Goal: Entertainment & Leisure: Consume media (video, audio)

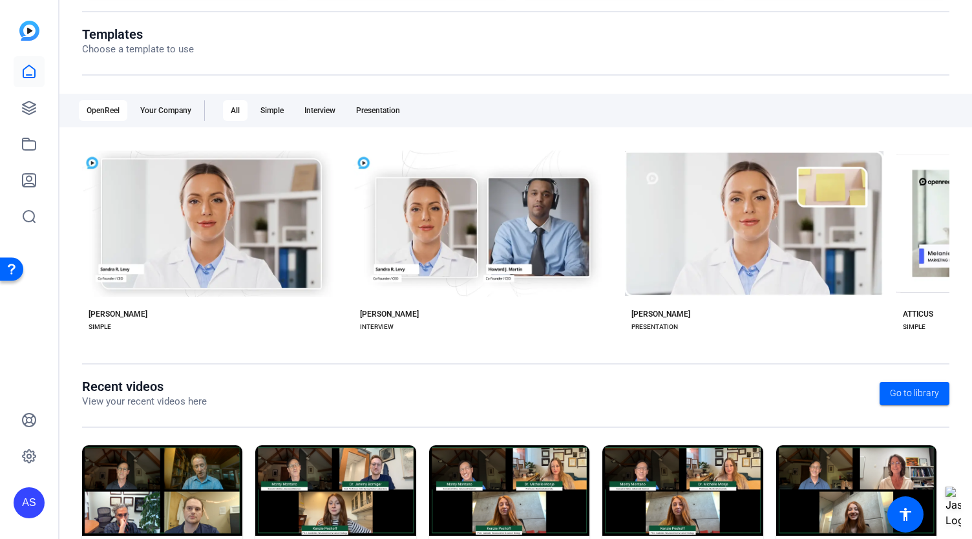
scroll to position [195, 0]
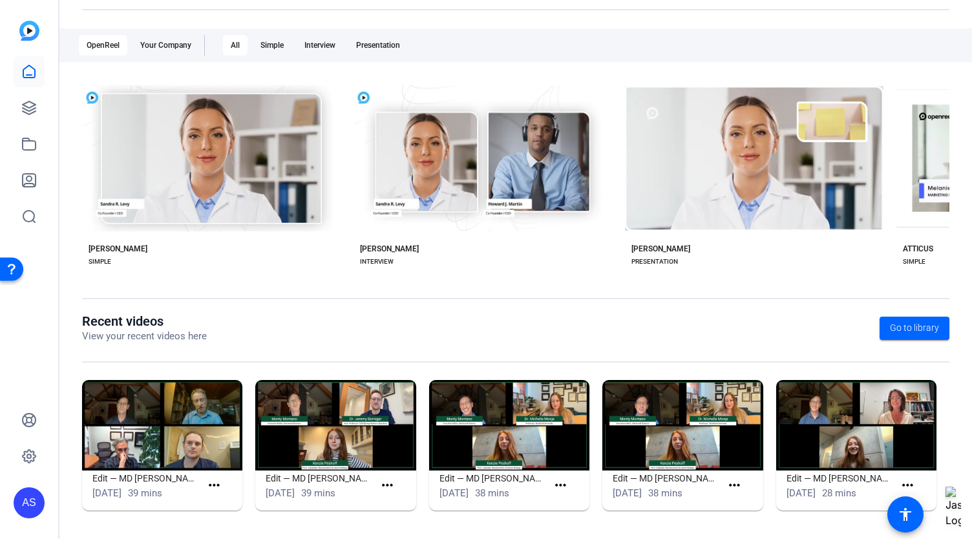
click at [186, 425] on img at bounding box center [162, 425] width 160 height 90
click at [209, 490] on div "Edit — MD [PERSON_NAME] Podcast w/ [PERSON_NAME]" at bounding box center [145, 503] width 129 height 26
click at [210, 485] on mat-icon "more_horiz" at bounding box center [214, 486] width 16 height 16
click at [226, 507] on span "View" at bounding box center [241, 504] width 52 height 16
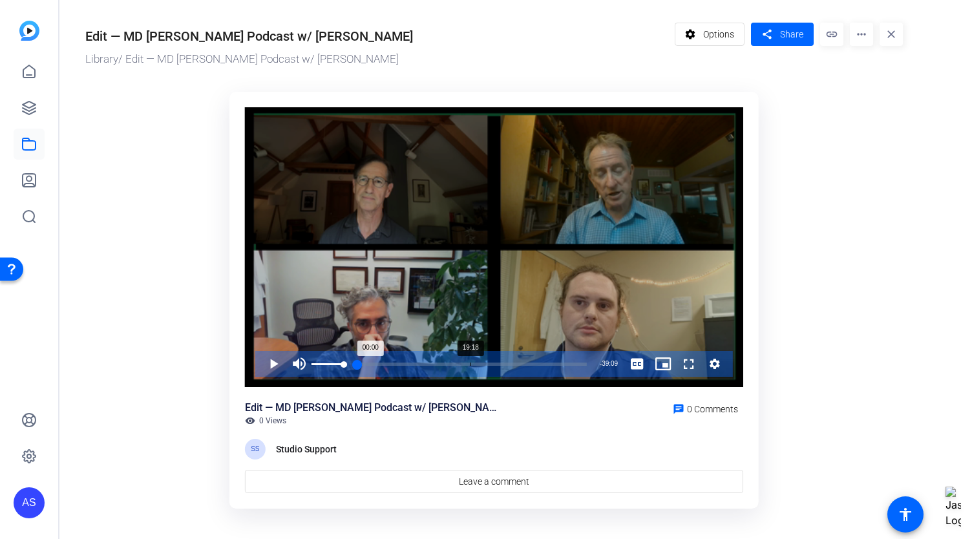
drag, startPoint x: 343, startPoint y: 364, endPoint x: 470, endPoint y: 363, distance: 127.3
click at [470, 363] on div "Play Mute 100% Current Time 0:00 / Duration 39:09 Loaded : 0.47% 19:18 00:00 St…" at bounding box center [494, 364] width 478 height 26
click at [260, 366] on span "Video Player" at bounding box center [260, 364] width 0 height 26
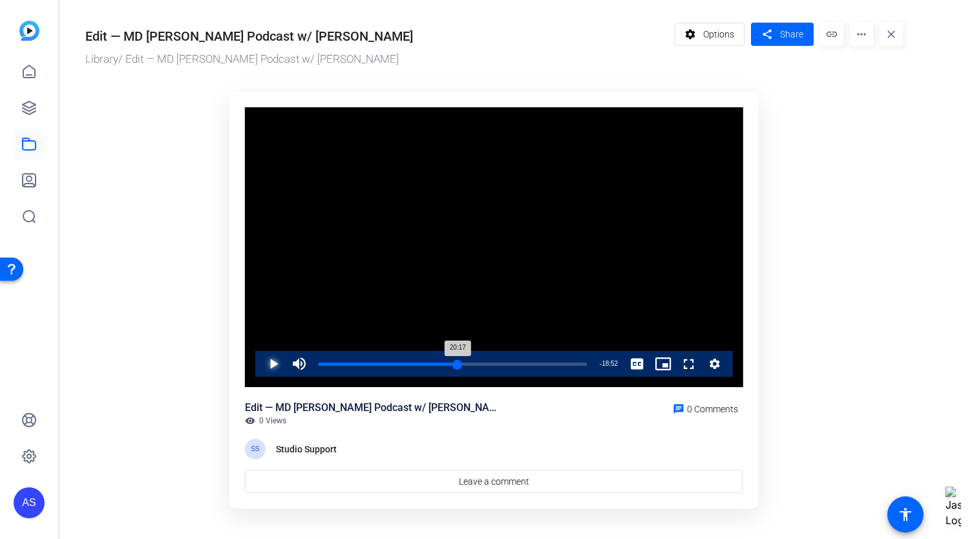
drag, startPoint x: 319, startPoint y: 364, endPoint x: 457, endPoint y: 359, distance: 137.7
click at [457, 363] on div "20:17" at bounding box center [388, 364] width 139 height 3
drag, startPoint x: 456, startPoint y: 363, endPoint x: 448, endPoint y: 364, distance: 8.4
click at [448, 364] on div "Loaded : 0.00% 18:57 20:11" at bounding box center [453, 364] width 268 height 3
click at [455, 366] on div "19:54" at bounding box center [387, 364] width 136 height 3
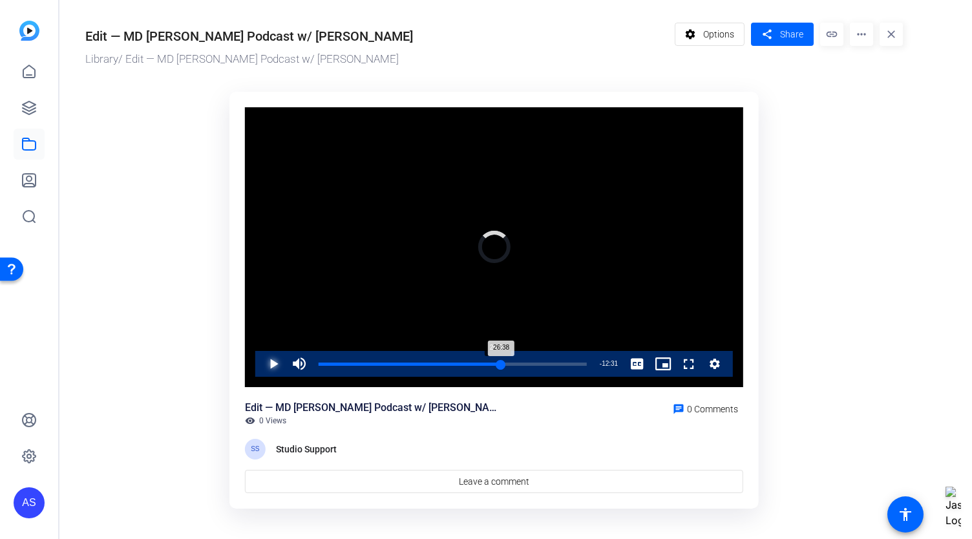
drag, startPoint x: 506, startPoint y: 364, endPoint x: 496, endPoint y: 364, distance: 9.7
click at [496, 364] on div "26:38" at bounding box center [410, 364] width 182 height 3
drag, startPoint x: 496, startPoint y: 364, endPoint x: 503, endPoint y: 368, distance: 7.8
click at [503, 366] on div "27:10" at bounding box center [412, 364] width 186 height 3
click at [260, 365] on span "Video Player" at bounding box center [260, 364] width 0 height 26
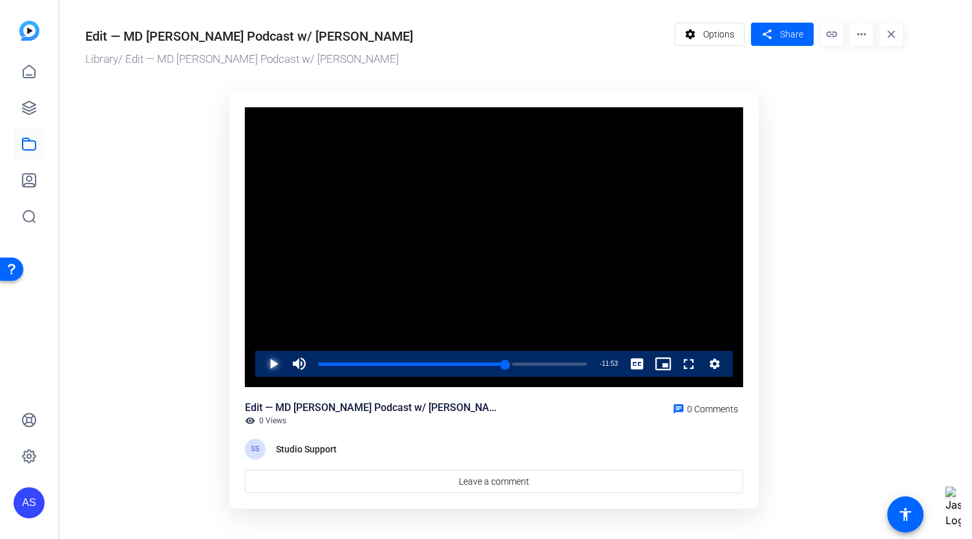
click at [260, 369] on span "Video Player" at bounding box center [260, 364] width 0 height 26
click at [551, 365] on div "33:23" at bounding box center [435, 364] width 232 height 3
click at [553, 365] on div "33:45" at bounding box center [436, 364] width 235 height 3
click at [549, 365] on div "33:23" at bounding box center [435, 364] width 232 height 3
click at [260, 364] on span "Video Player" at bounding box center [260, 364] width 0 height 26
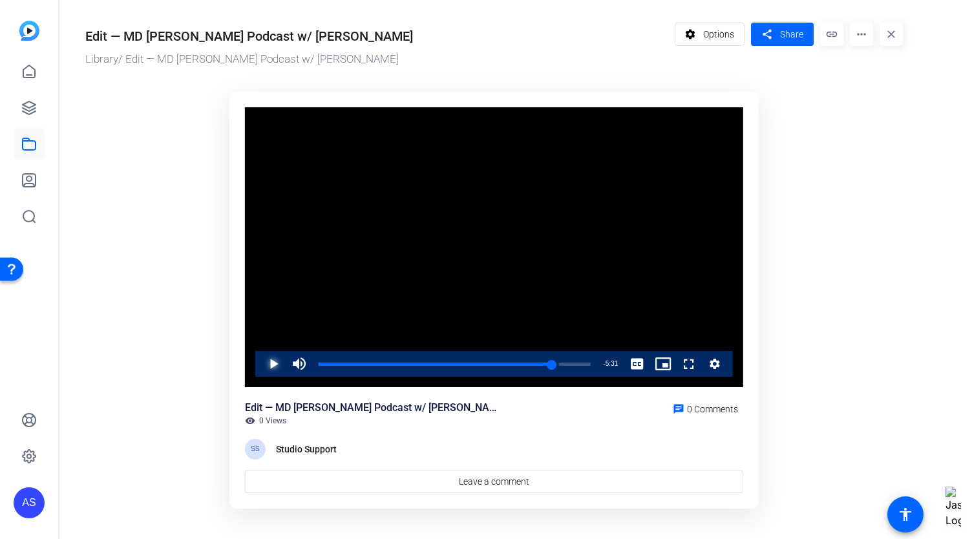
click at [260, 366] on span "Video Player" at bounding box center [260, 364] width 0 height 26
click at [260, 368] on span "Video Player" at bounding box center [260, 364] width 0 height 26
click at [260, 365] on span "Video Player" at bounding box center [260, 364] width 0 height 26
drag, startPoint x: 583, startPoint y: 368, endPoint x: 576, endPoint y: 366, distance: 6.6
click at [576, 366] on div "37:12" at bounding box center [448, 364] width 258 height 3
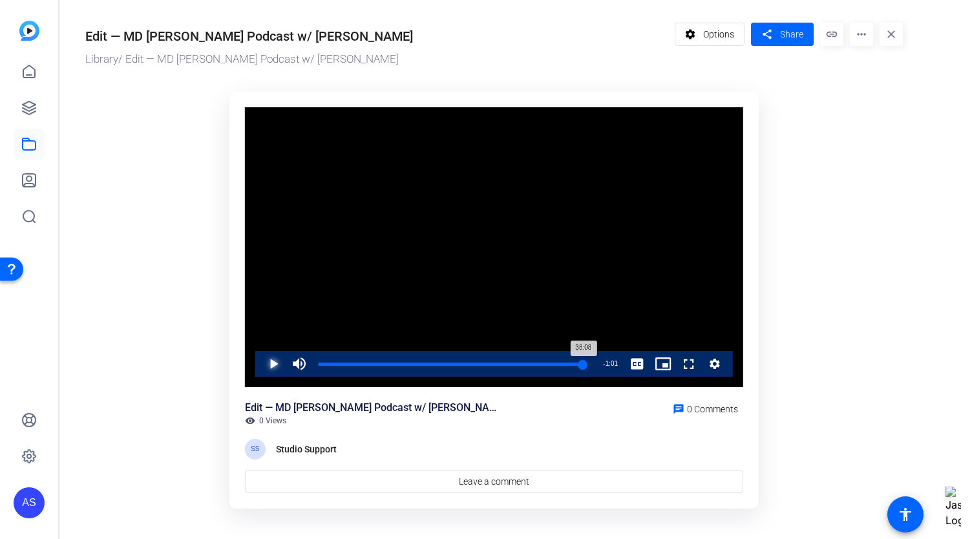
click at [583, 366] on div "38:08" at bounding box center [451, 364] width 265 height 3
click at [587, 366] on div "38:36" at bounding box center [453, 364] width 268 height 3
click at [260, 365] on span "Video Player" at bounding box center [260, 364] width 0 height 26
click at [588, 365] on div "38:47" at bounding box center [453, 364] width 269 height 3
